Goal: Information Seeking & Learning: Check status

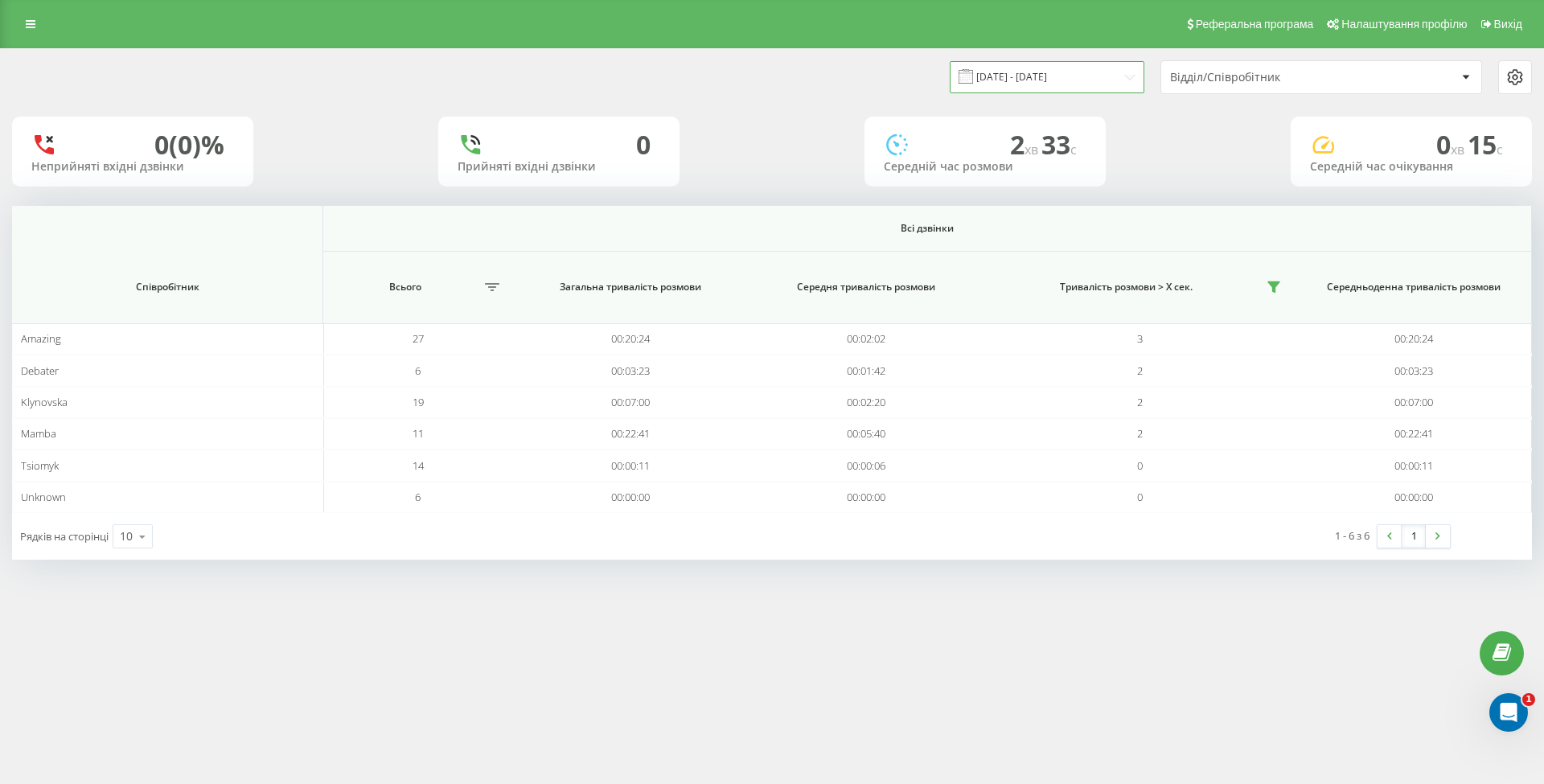
click at [1027, 82] on input "[DATE] - [DATE]" at bounding box center [1047, 77] width 194 height 31
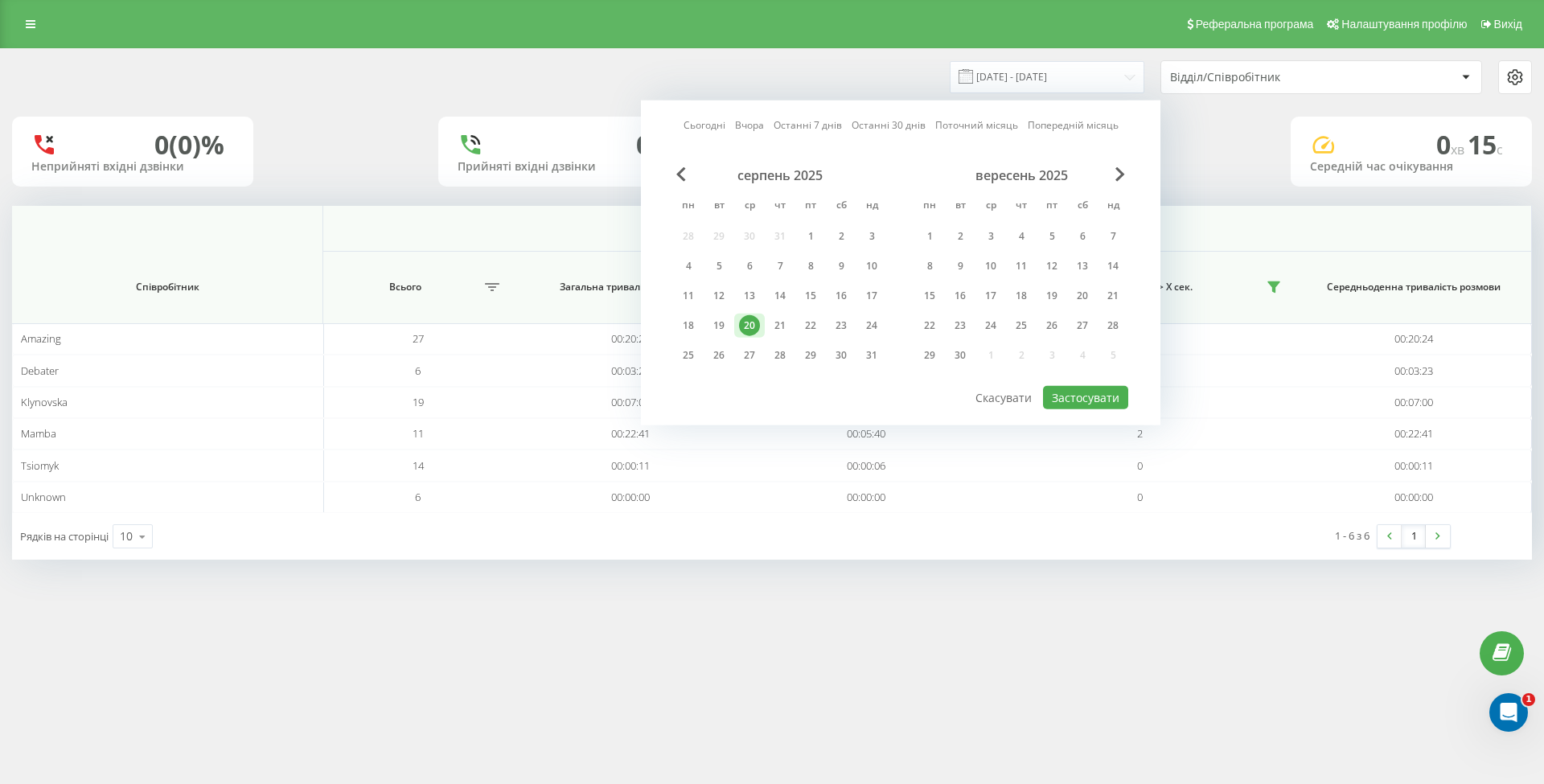
click at [751, 326] on div "20" at bounding box center [749, 326] width 21 height 21
click at [1095, 404] on button "Застосувати" at bounding box center [1085, 398] width 85 height 24
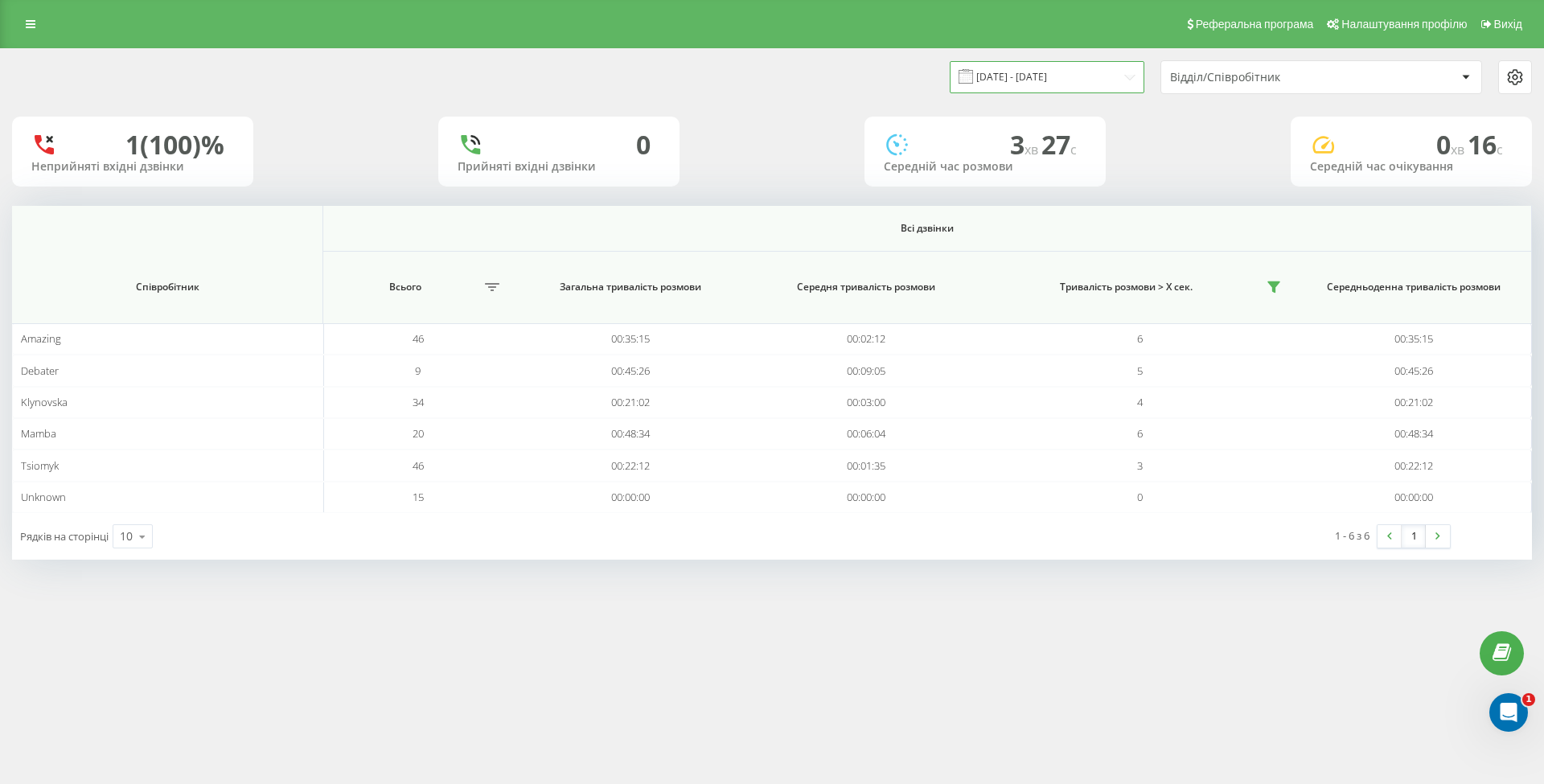
click at [1041, 81] on input "[DATE] - [DATE]" at bounding box center [1047, 77] width 194 height 31
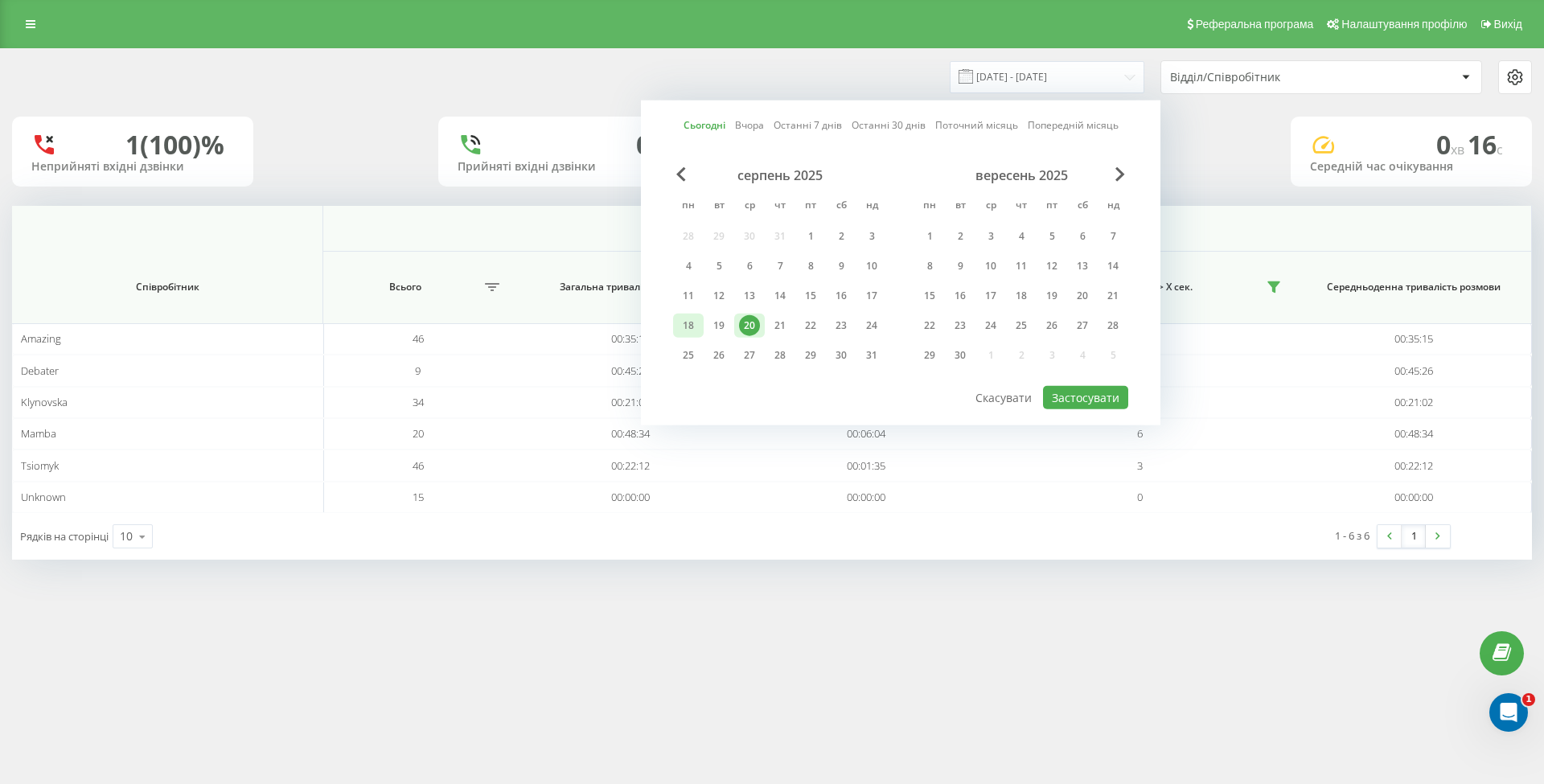
click at [695, 326] on div "18" at bounding box center [688, 326] width 21 height 21
click at [1064, 395] on button "Застосувати" at bounding box center [1085, 398] width 85 height 24
type input "18.08.2025 - 18.08.2025"
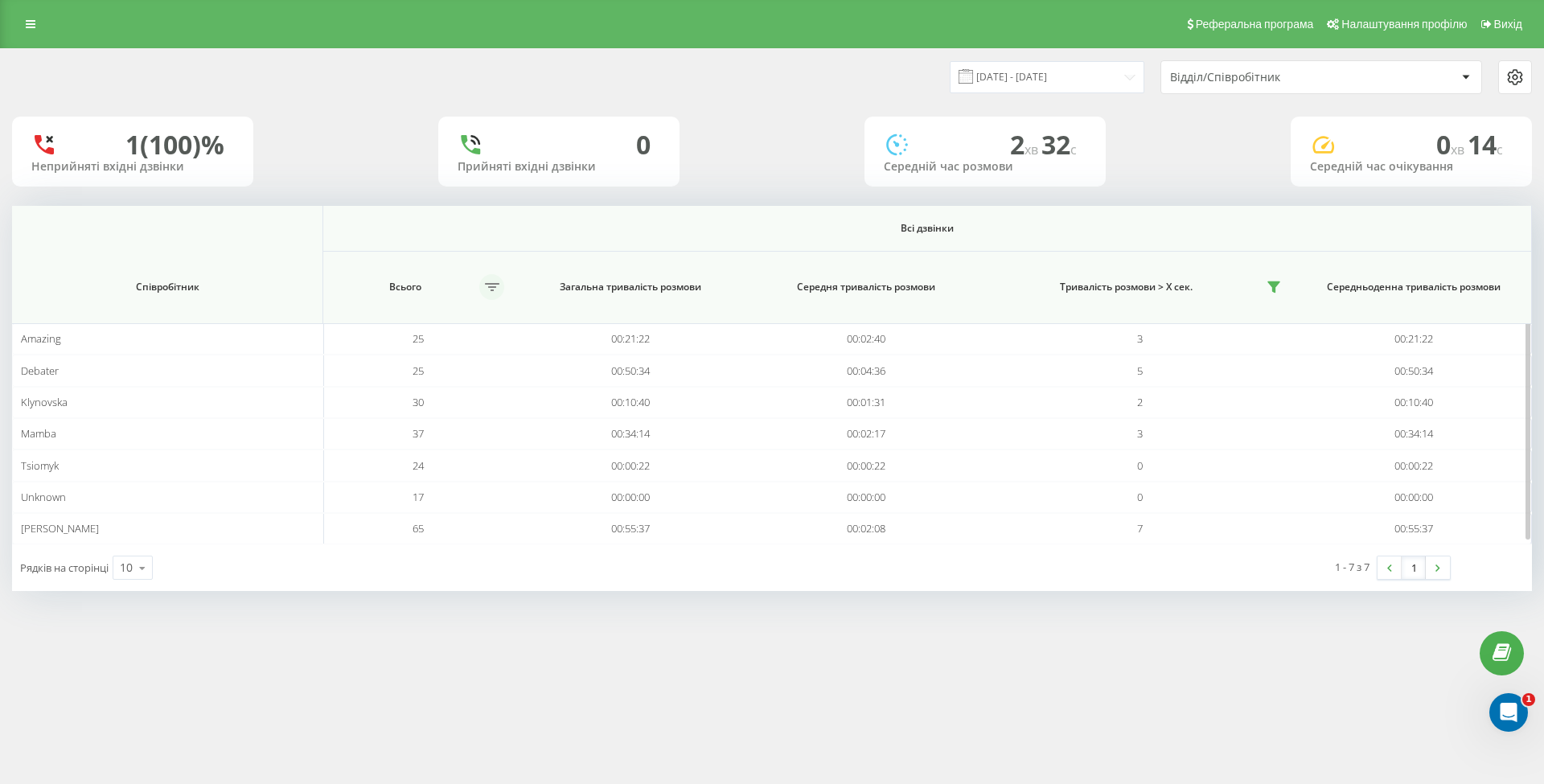
click at [491, 281] on button at bounding box center [492, 287] width 25 height 26
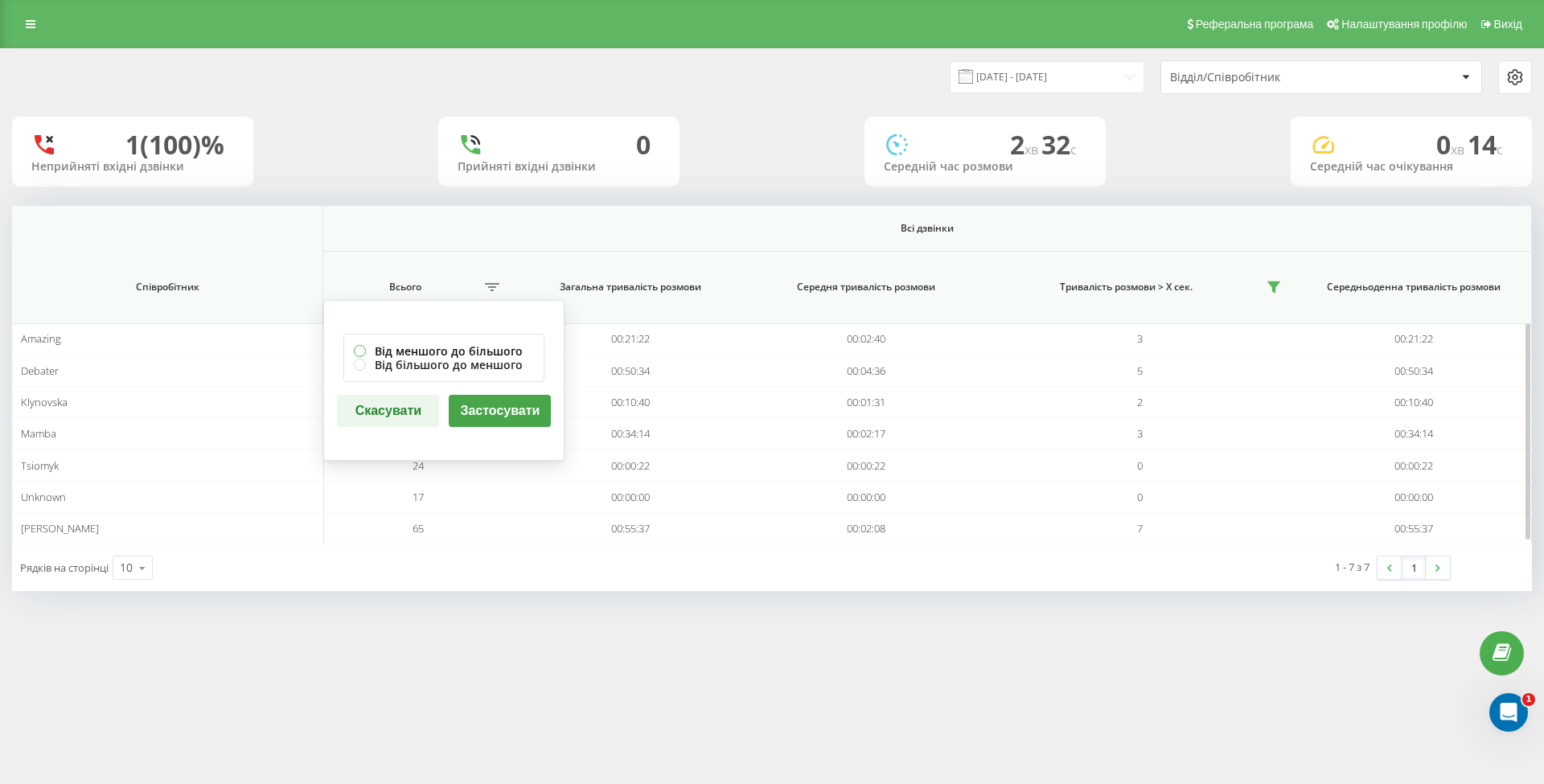
click at [476, 351] on label "Від меншого до більшого" at bounding box center [443, 351] width 180 height 13
radio input "true"
click at [491, 404] on button "Застосувати" at bounding box center [499, 411] width 102 height 32
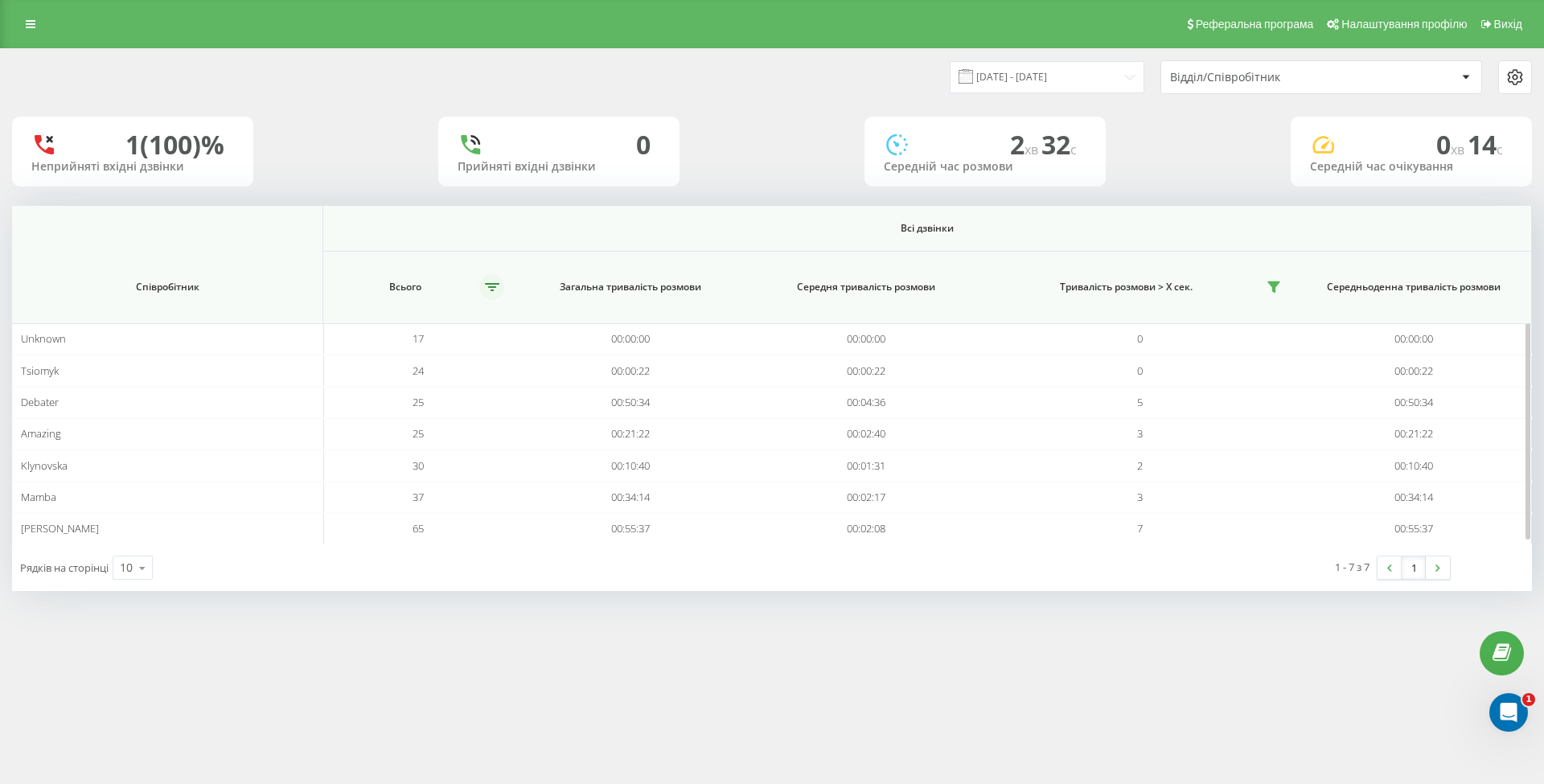
click at [487, 282] on button at bounding box center [492, 287] width 25 height 26
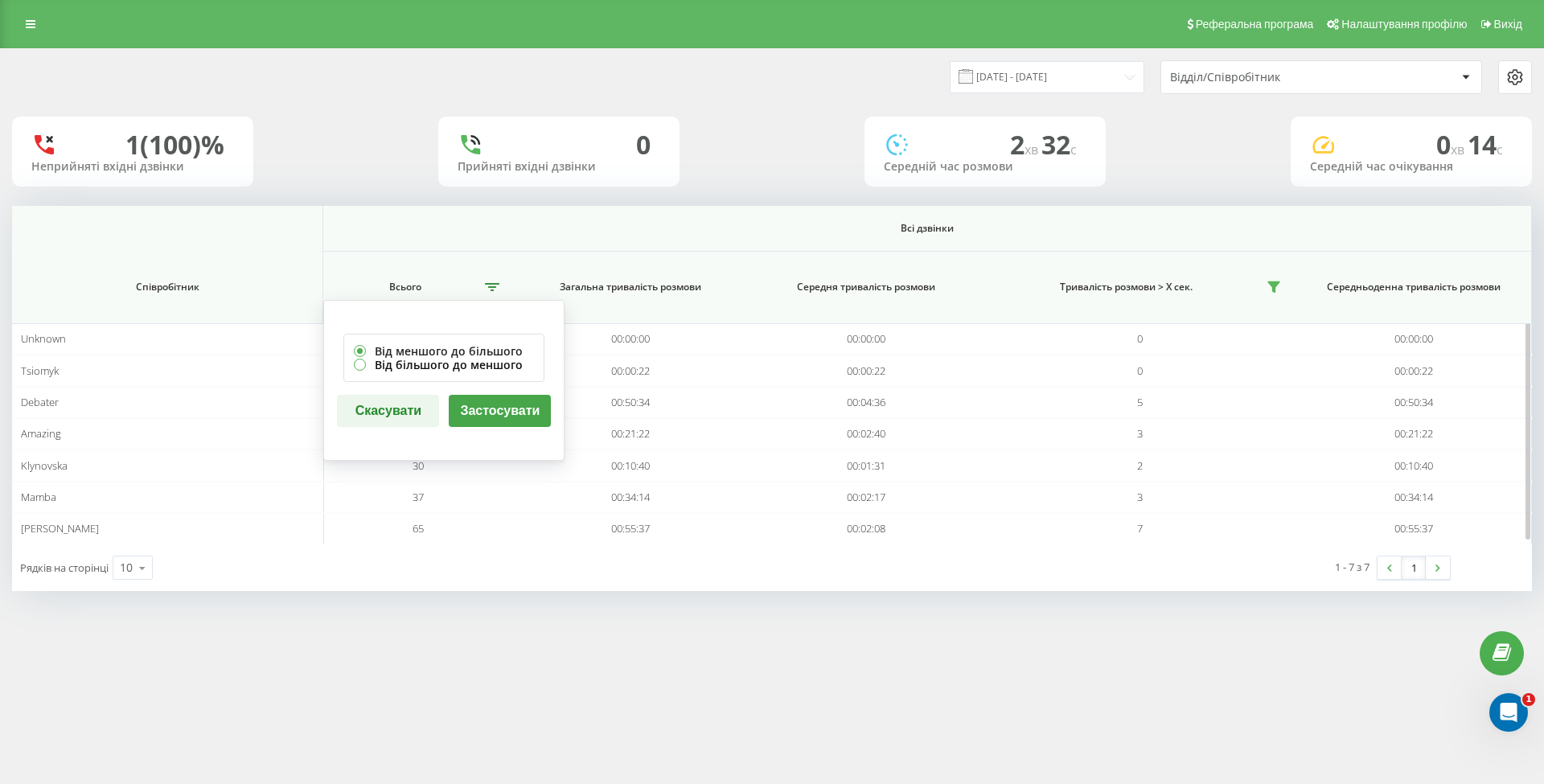
click at [489, 365] on label "Від більшого до меншого" at bounding box center [443, 364] width 180 height 13
radio input "false"
radio input "true"
click at [496, 420] on button "Застосувати" at bounding box center [499, 411] width 102 height 32
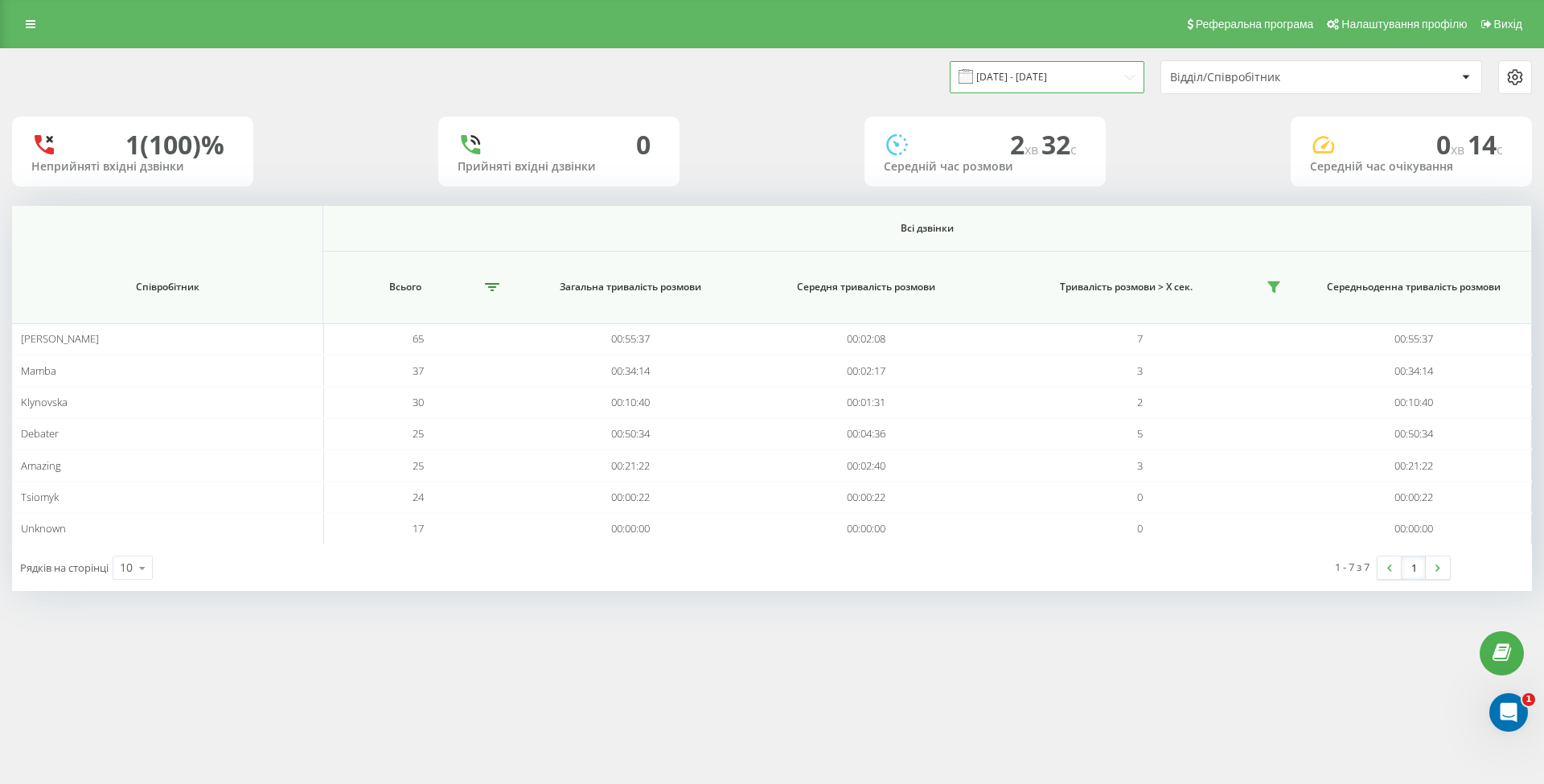
click at [1054, 76] on input "18.08.2025 - 18.08.2025" at bounding box center [1047, 77] width 194 height 31
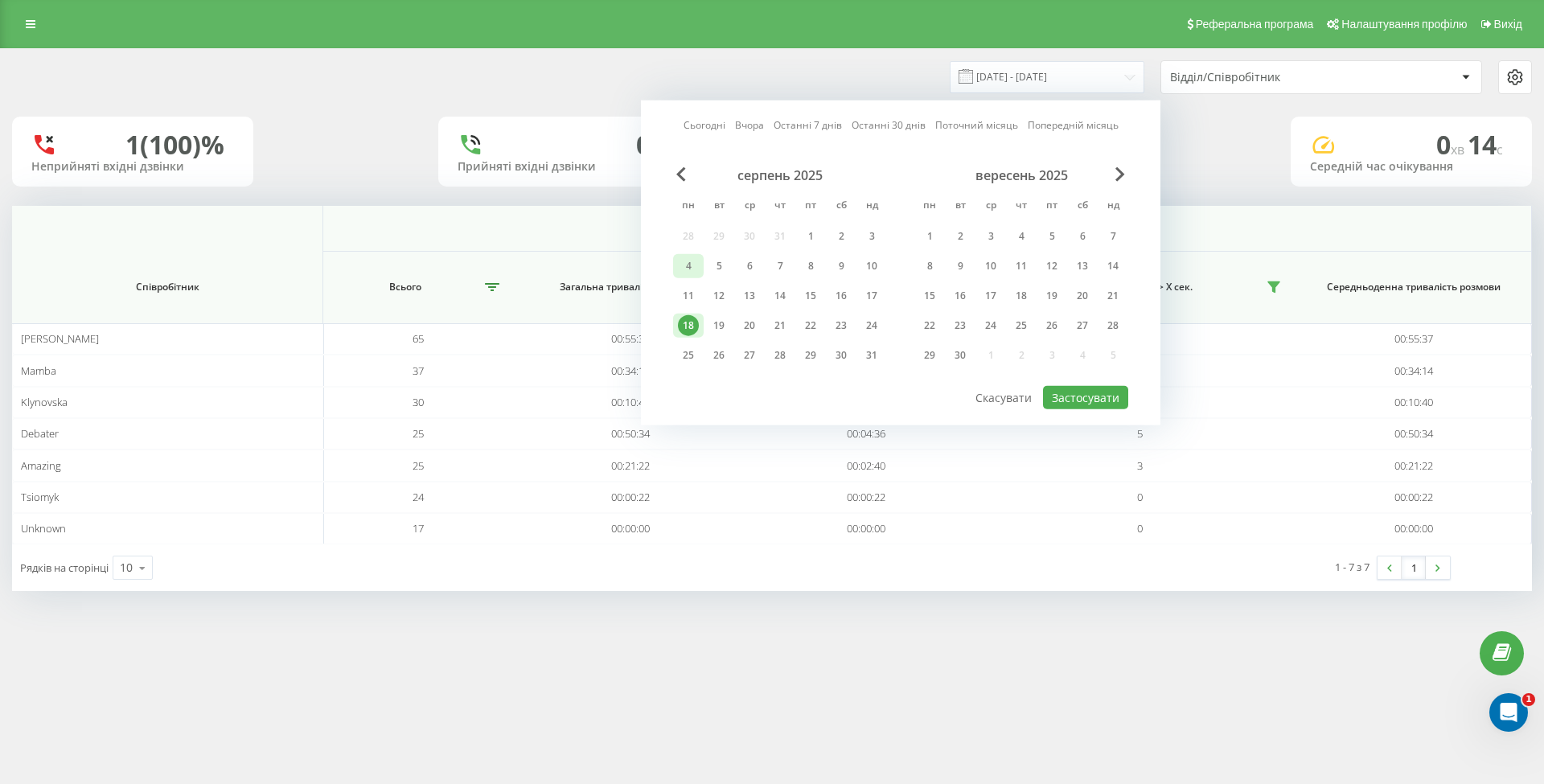
click at [692, 259] on div "4" at bounding box center [688, 266] width 21 height 21
click at [1076, 399] on button "Застосувати" at bounding box center [1085, 398] width 85 height 24
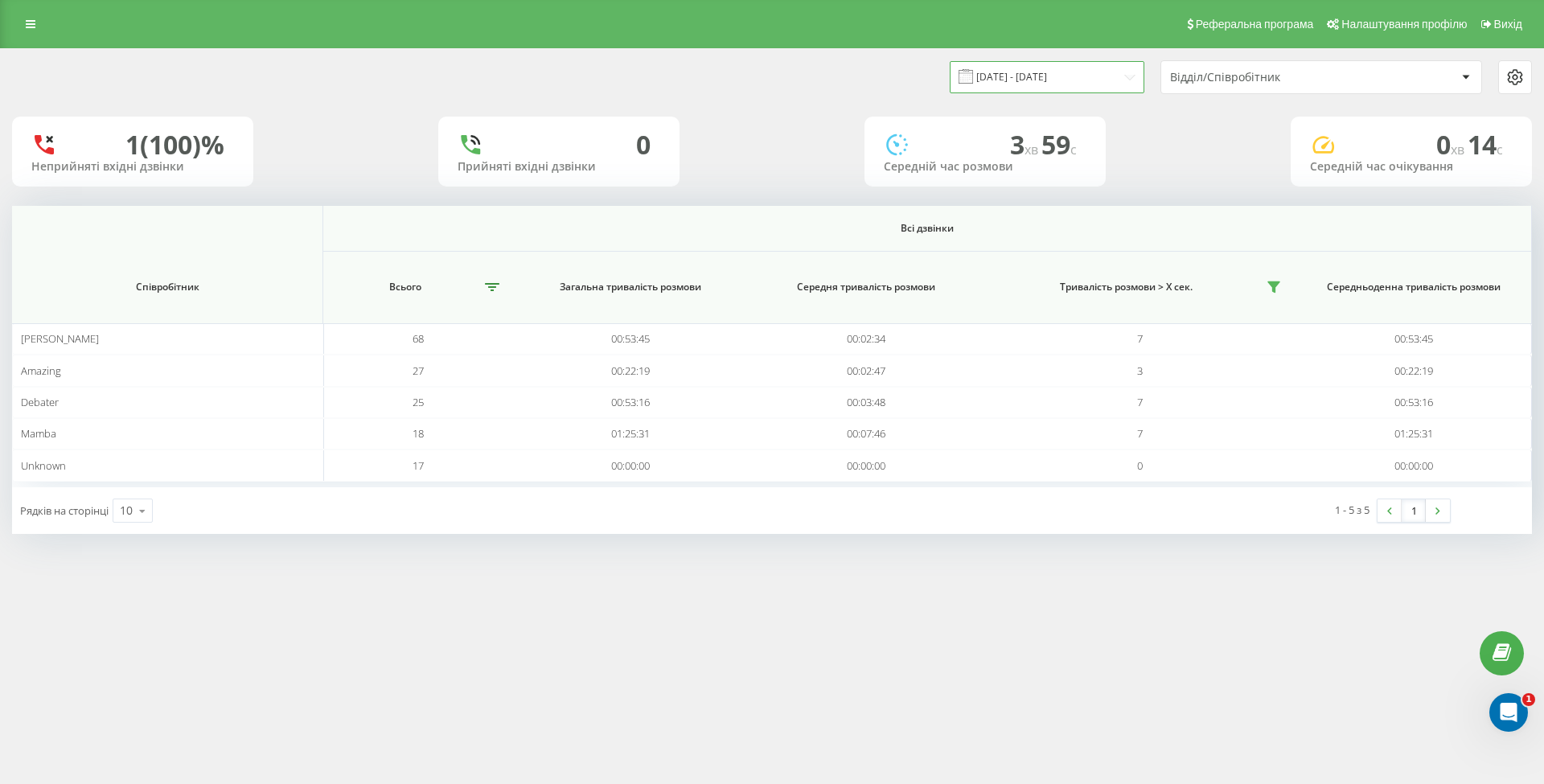
click at [1042, 82] on input "04.08.2025 - 04.08.2025" at bounding box center [1047, 77] width 194 height 31
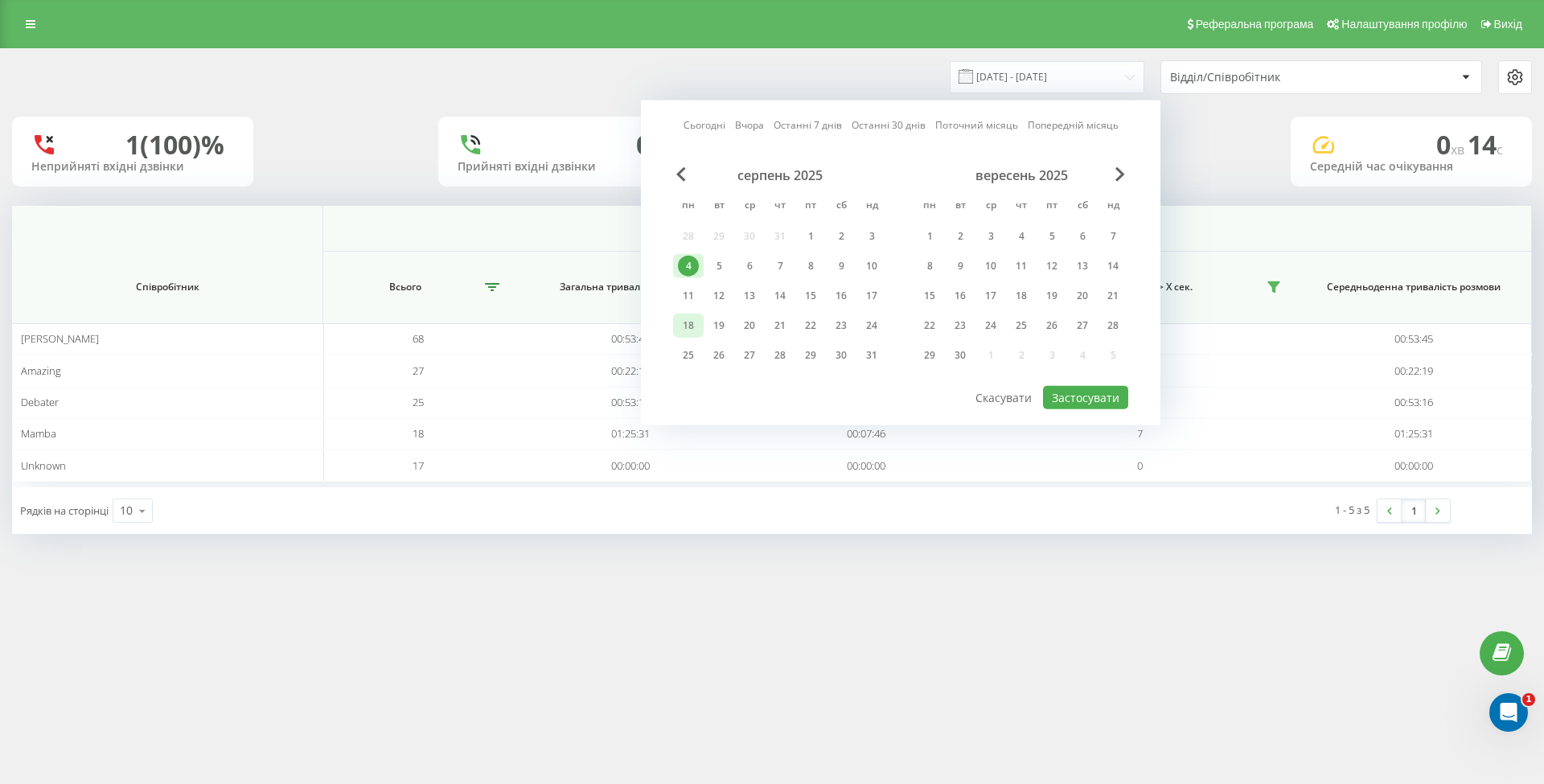
click at [682, 320] on div "18" at bounding box center [688, 326] width 21 height 21
click at [1092, 395] on button "Застосувати" at bounding box center [1085, 398] width 85 height 24
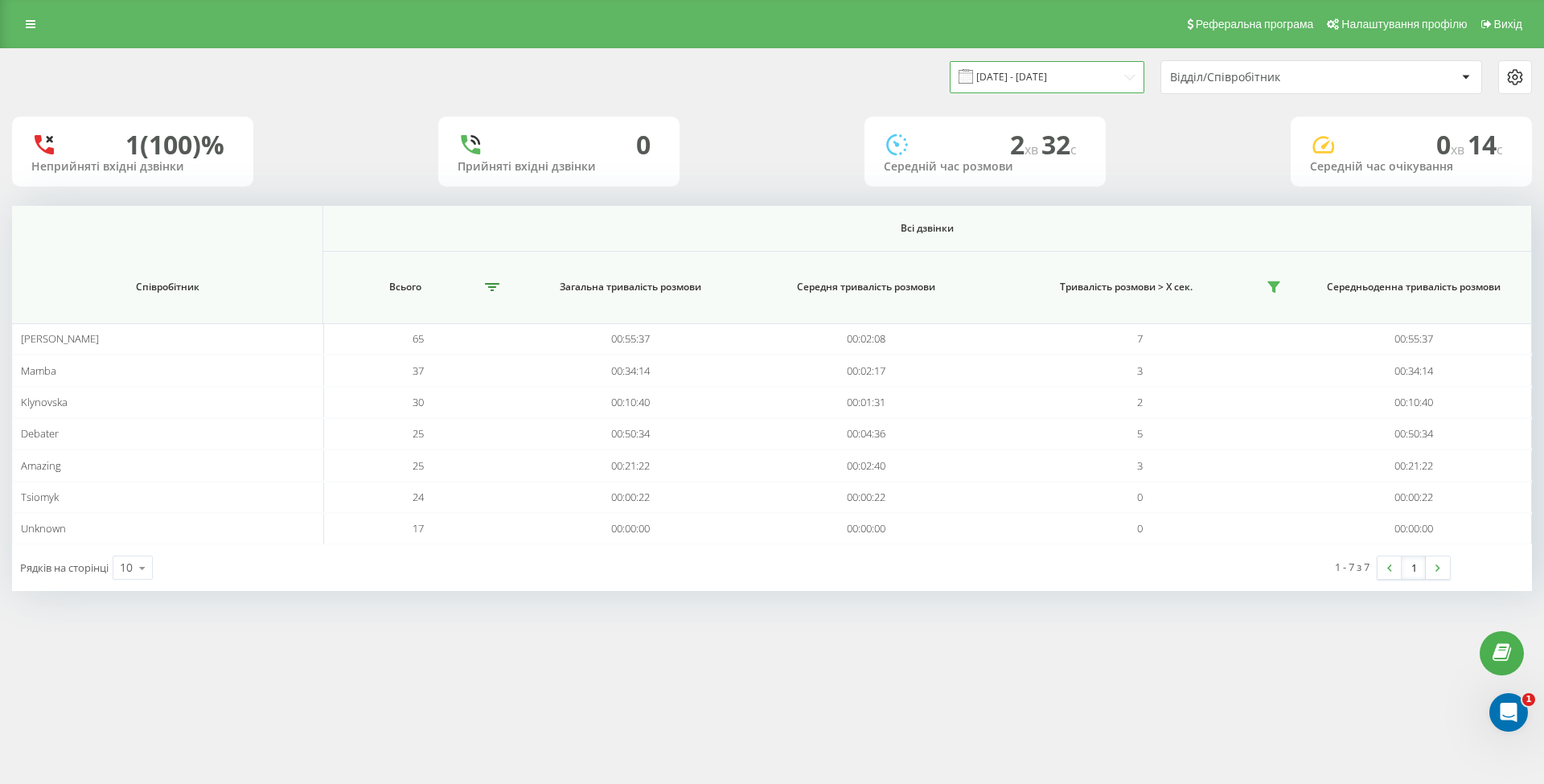
click at [1103, 70] on input "18.08.2025 - 18.08.2025" at bounding box center [1047, 77] width 194 height 31
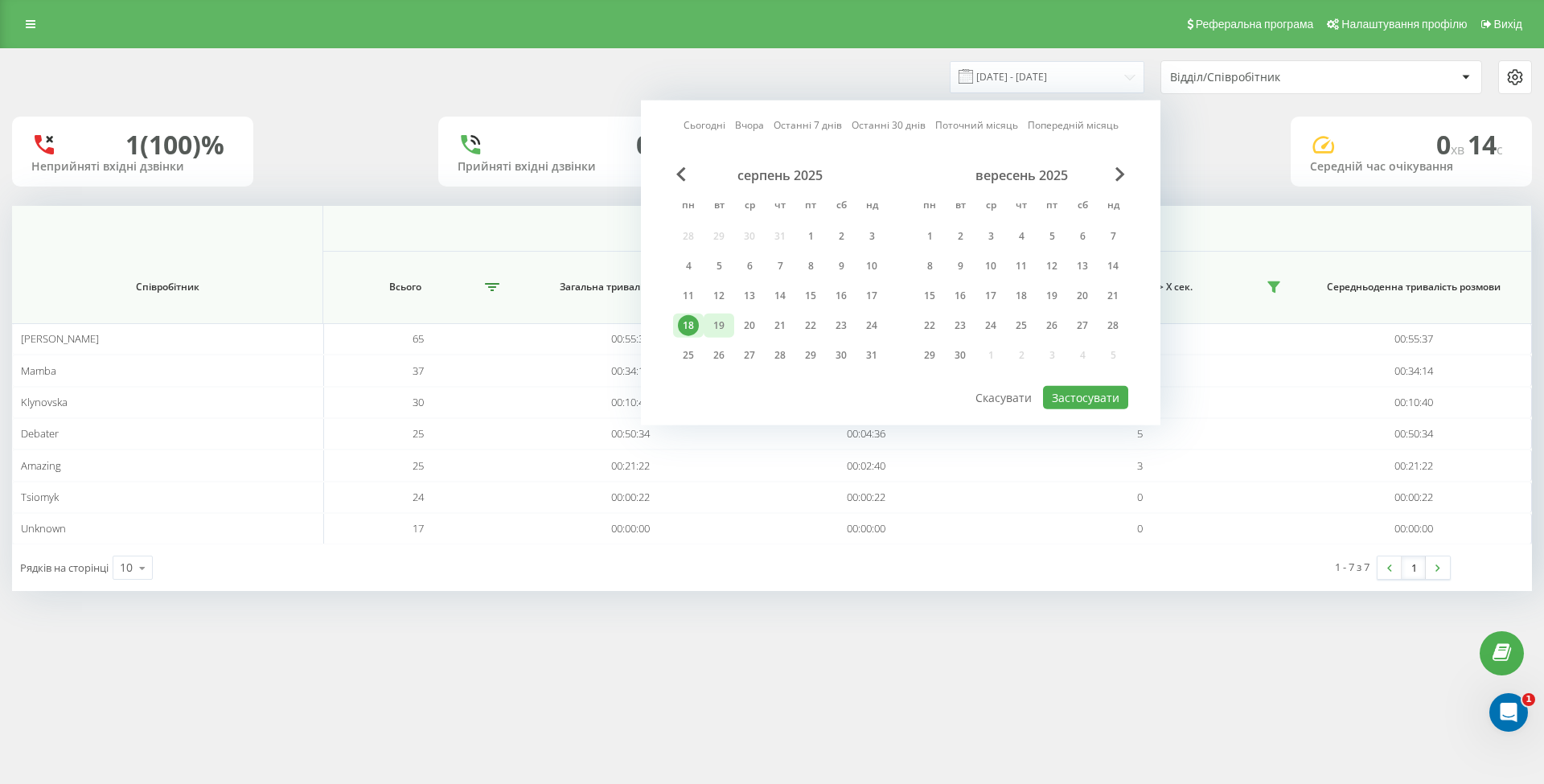
click at [724, 324] on div "19" at bounding box center [719, 326] width 21 height 21
click at [1083, 387] on button "Застосувати" at bounding box center [1085, 398] width 85 height 24
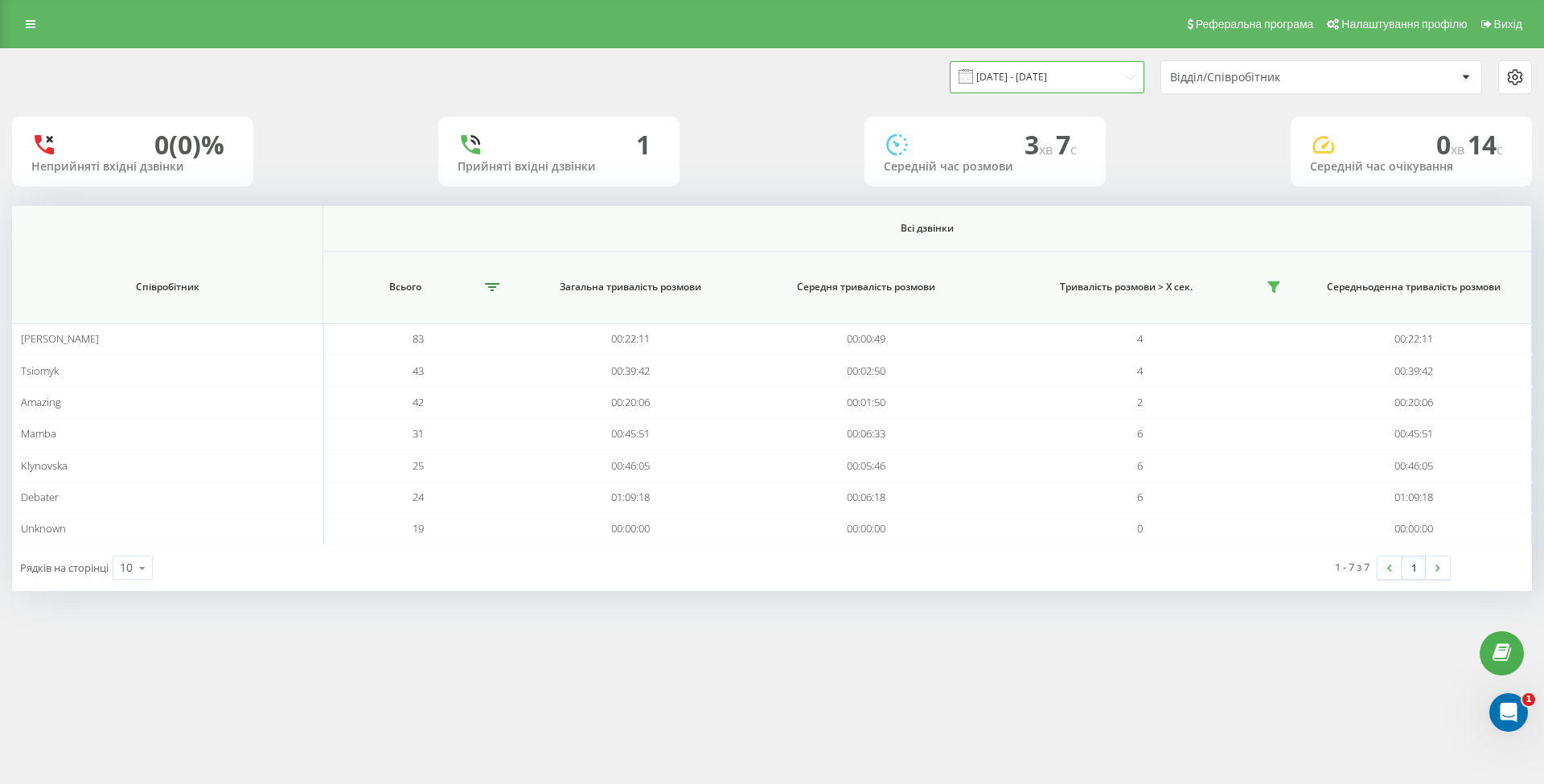
click at [1064, 79] on input "19.08.2025 - 19.08.2025" at bounding box center [1047, 77] width 194 height 31
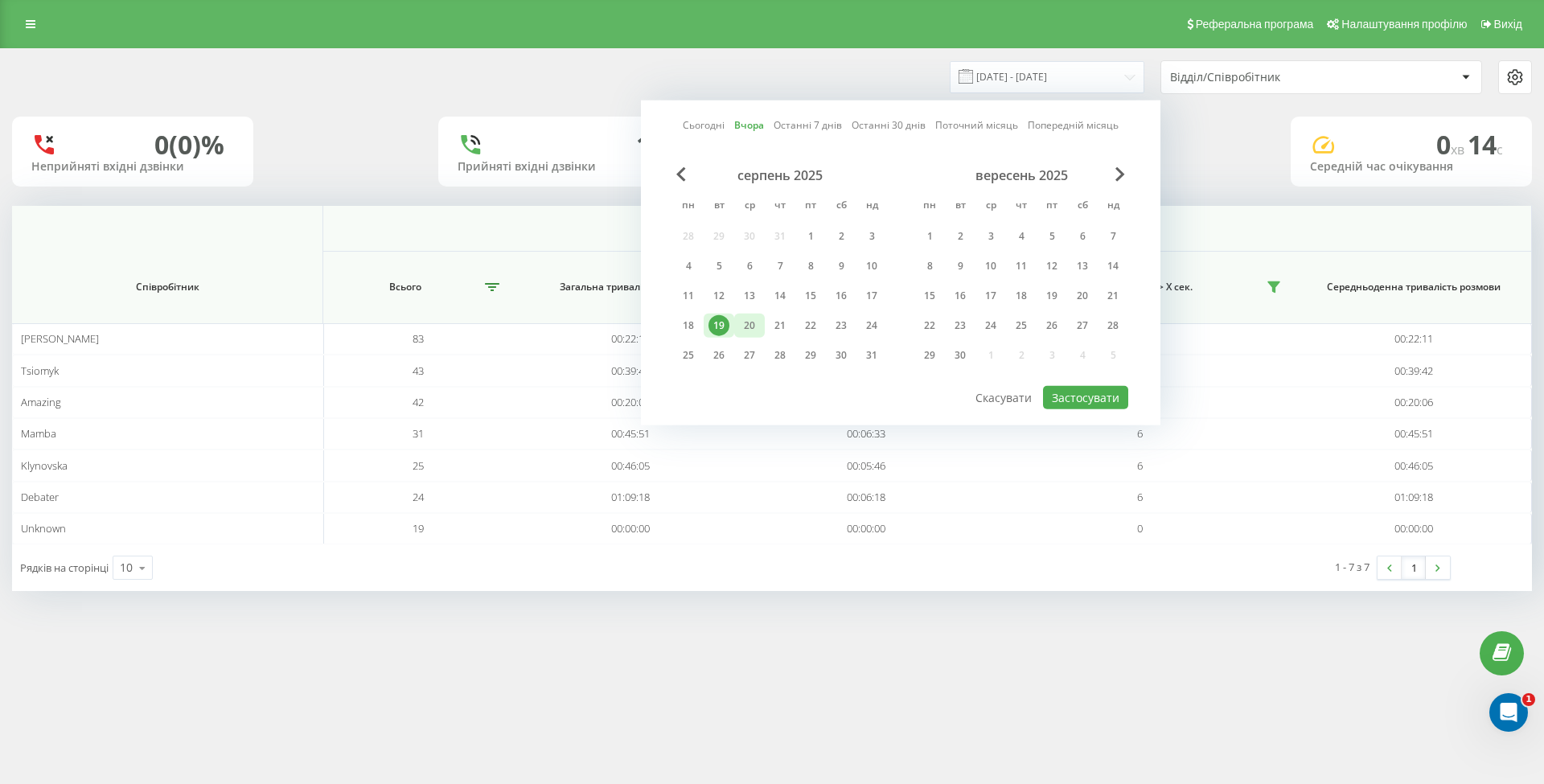
click at [759, 325] on div "20" at bounding box center [749, 326] width 21 height 21
click at [1059, 388] on button "Застосувати" at bounding box center [1085, 398] width 85 height 24
type input "[DATE] - [DATE]"
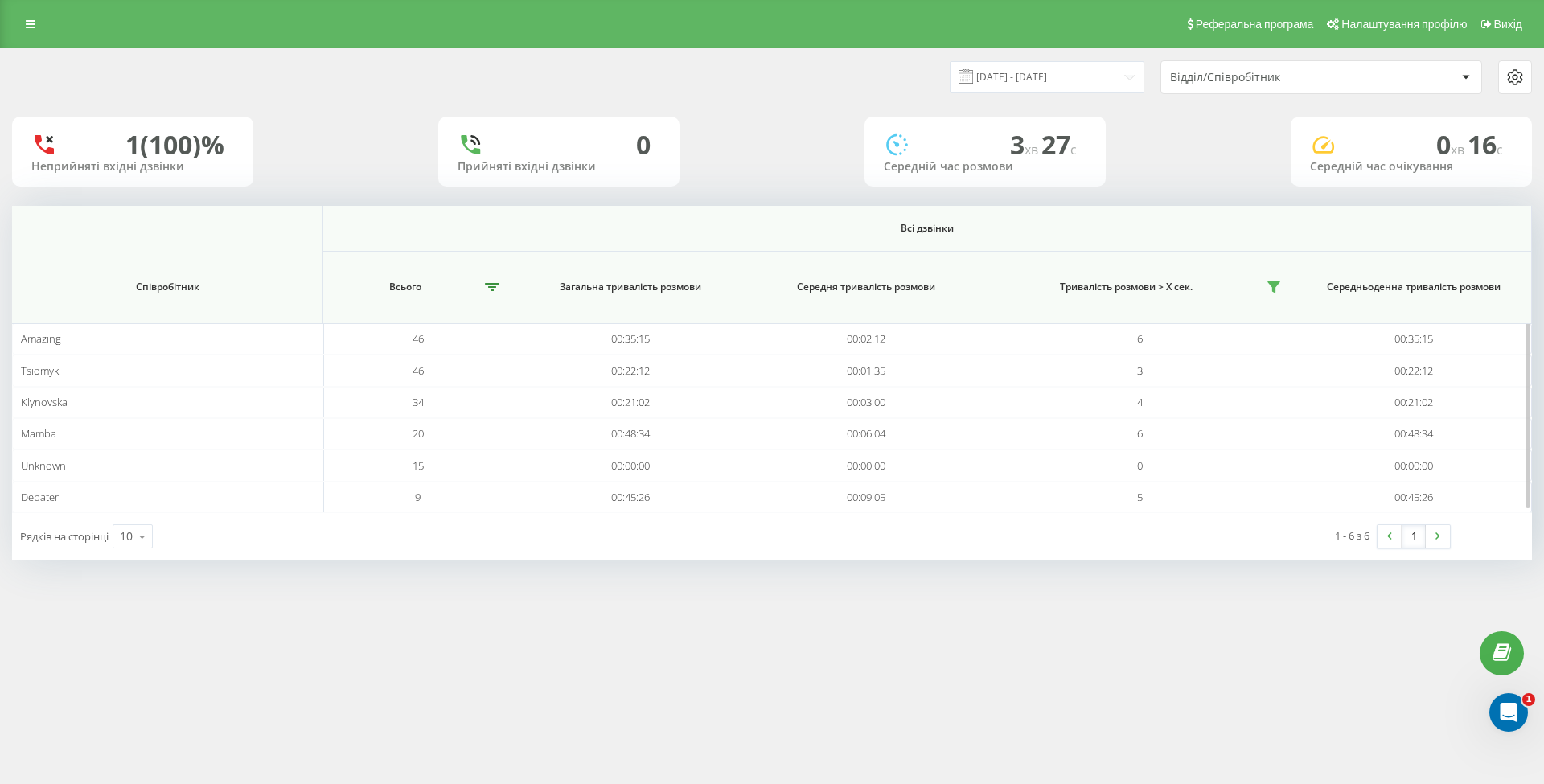
click at [677, 294] on th "Загальна тривалість розмови" at bounding box center [630, 288] width 236 height 72
click at [686, 284] on span "Загальна тривалість розмови" at bounding box center [630, 286] width 198 height 13
click at [593, 294] on th "Загальна тривалість розмови" at bounding box center [630, 288] width 236 height 72
click at [576, 285] on span "Загальна тривалість розмови" at bounding box center [630, 286] width 198 height 13
click at [498, 281] on button at bounding box center [492, 287] width 25 height 26
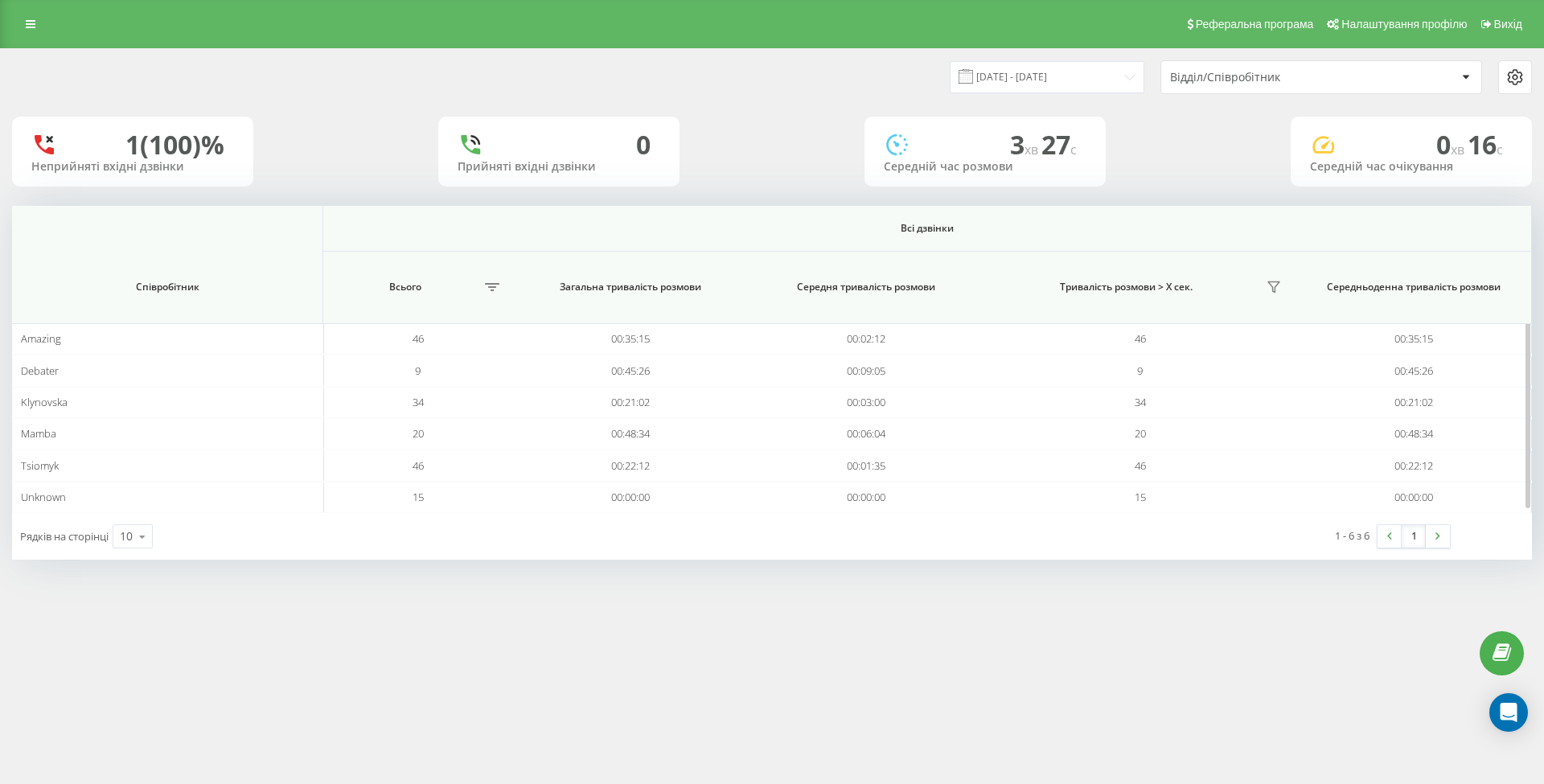
click at [606, 286] on span "Загальна тривалість розмови" at bounding box center [630, 286] width 198 height 13
click at [490, 280] on button at bounding box center [492, 287] width 25 height 26
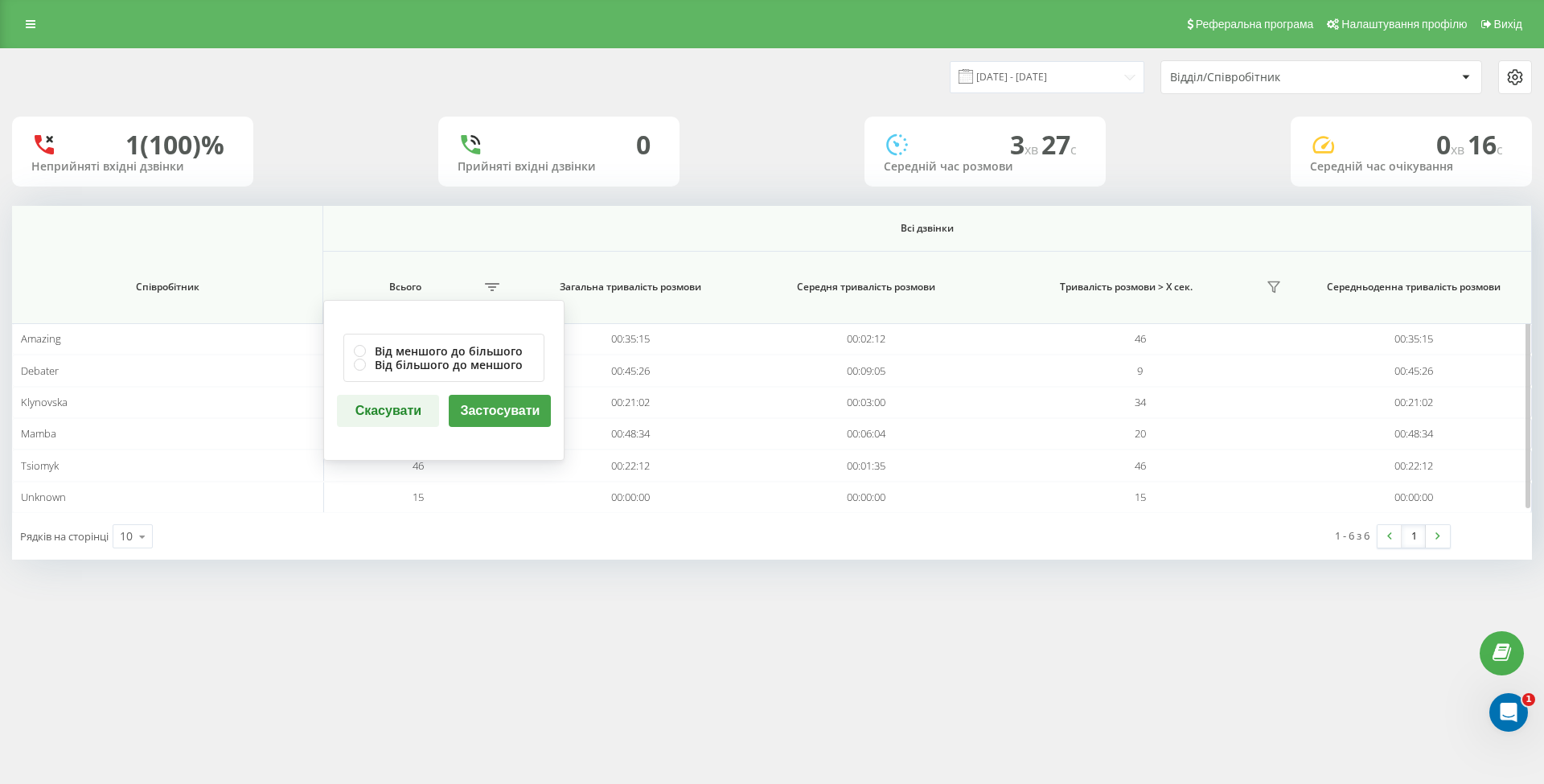
click at [388, 407] on button "Скасувати" at bounding box center [387, 411] width 102 height 32
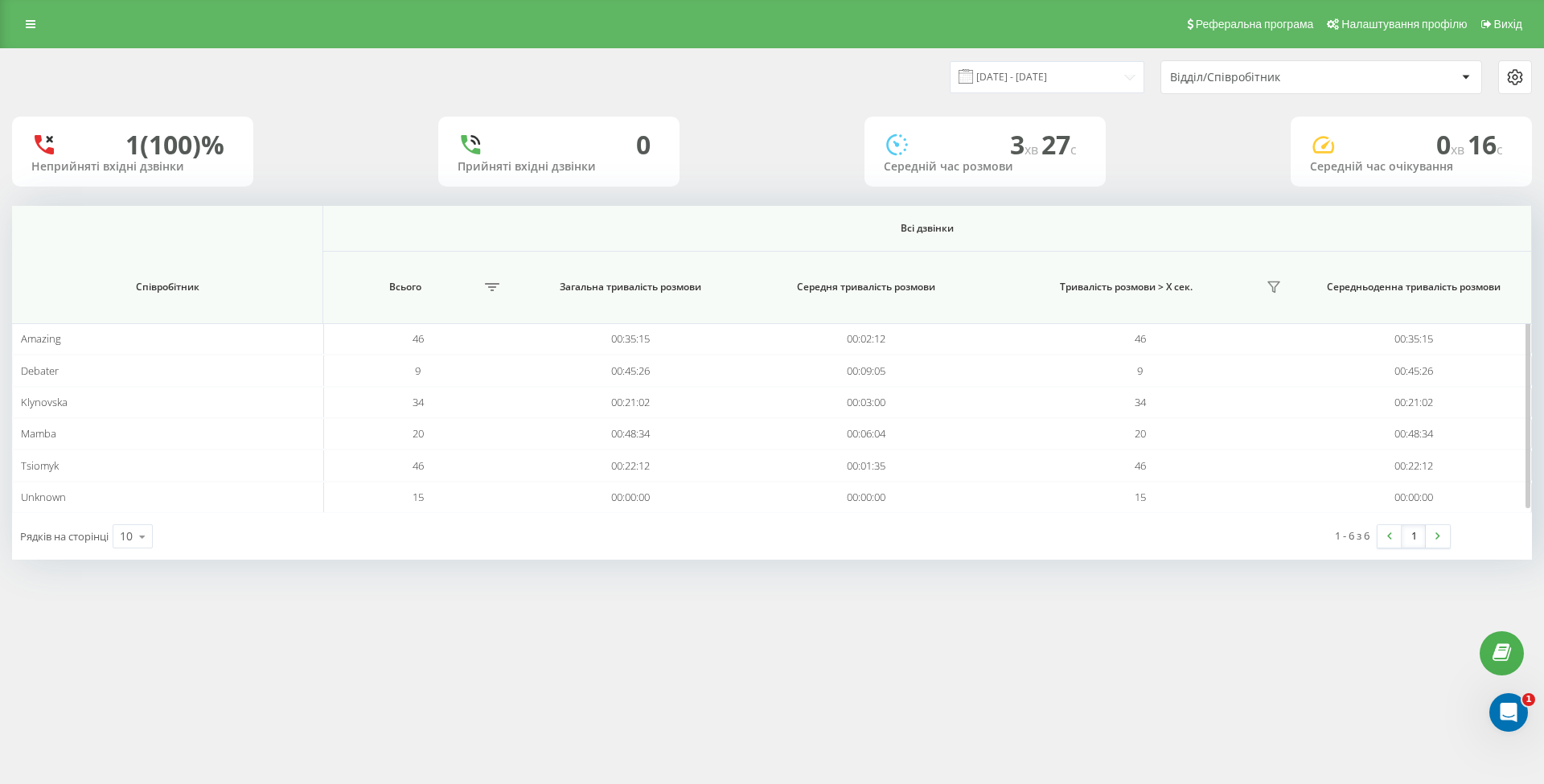
click at [691, 286] on span "Загальна тривалість розмови" at bounding box center [630, 286] width 198 height 13
click at [703, 286] on span "Загальна тривалість розмови" at bounding box center [630, 286] width 198 height 13
click at [1276, 285] on icon at bounding box center [1273, 286] width 13 height 13
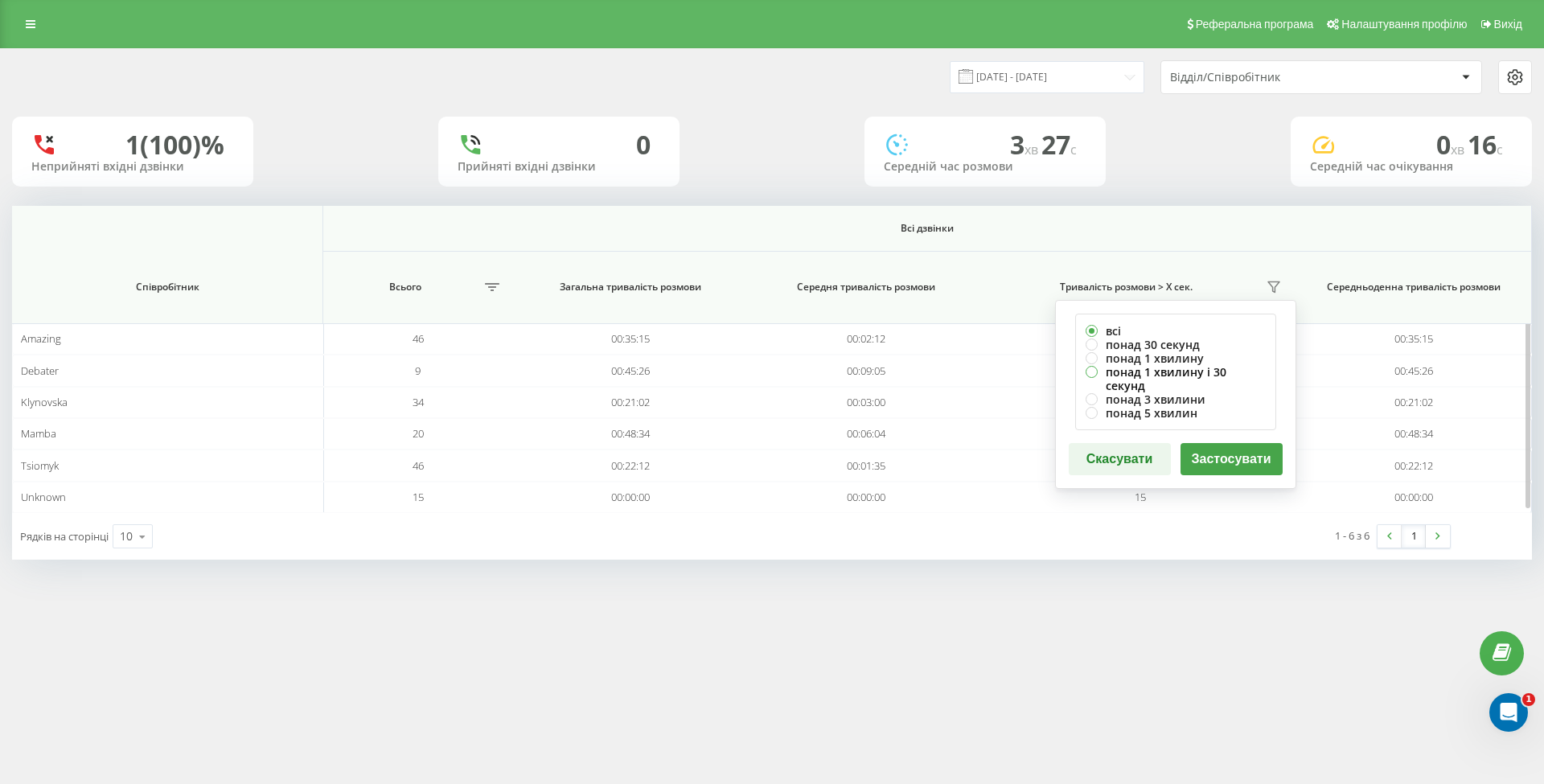
click at [1223, 368] on label "понад 1 хвилину і 30 секунд" at bounding box center [1175, 379] width 180 height 27
radio input "true"
click at [1228, 443] on button "Застосувати" at bounding box center [1231, 459] width 102 height 32
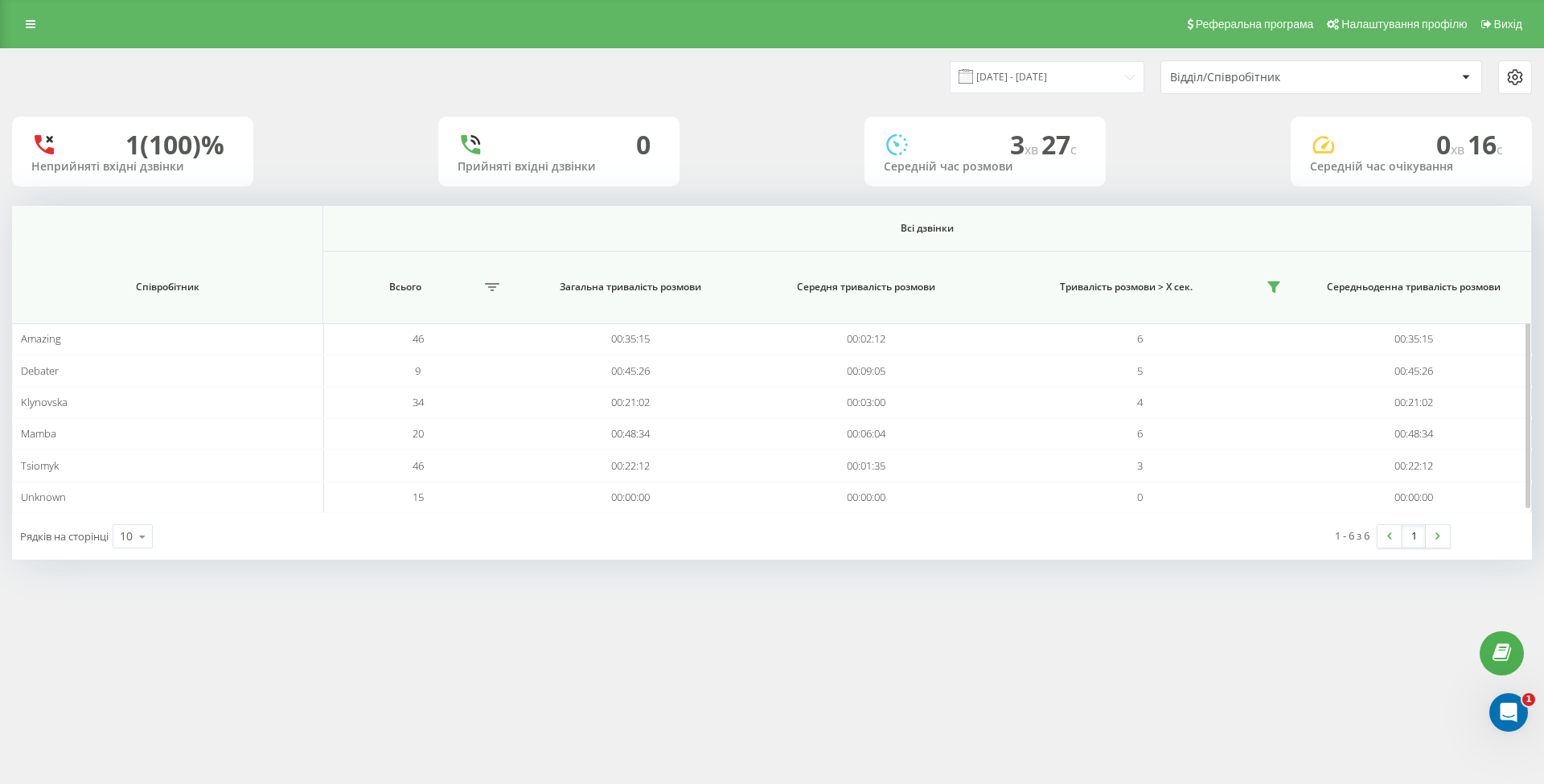
click at [632, 284] on span "Загальна тривалість розмови" at bounding box center [630, 286] width 198 height 13
